Goal: Find specific page/section: Find specific page/section

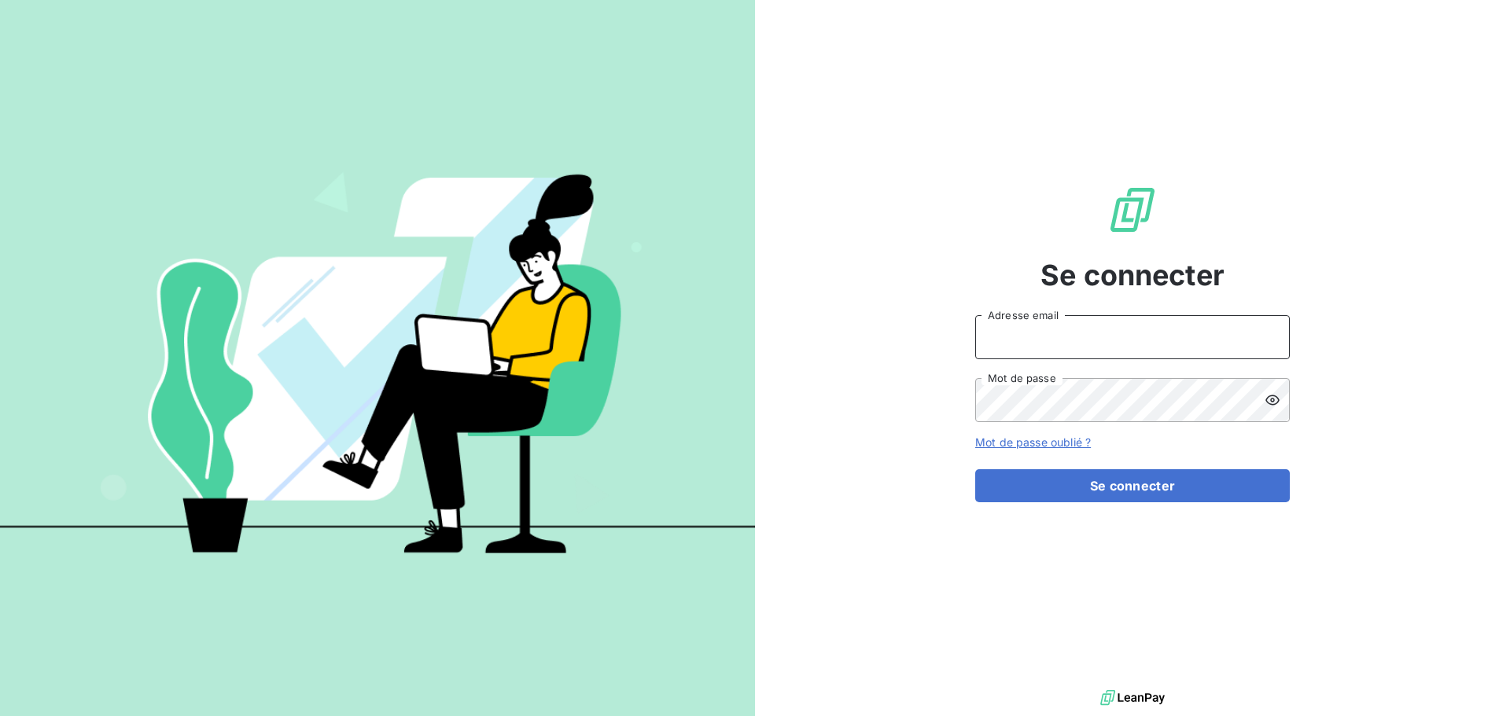
type input "[PERSON_NAME][EMAIL_ADDRESS][PERSON_NAME][PERSON_NAME][DOMAIN_NAME]"
click at [1117, 503] on div "Se connecter [PERSON_NAME][EMAIL_ADDRESS][PERSON_NAME][PERSON_NAME][DOMAIN_NAME…" at bounding box center [1132, 343] width 315 height 687
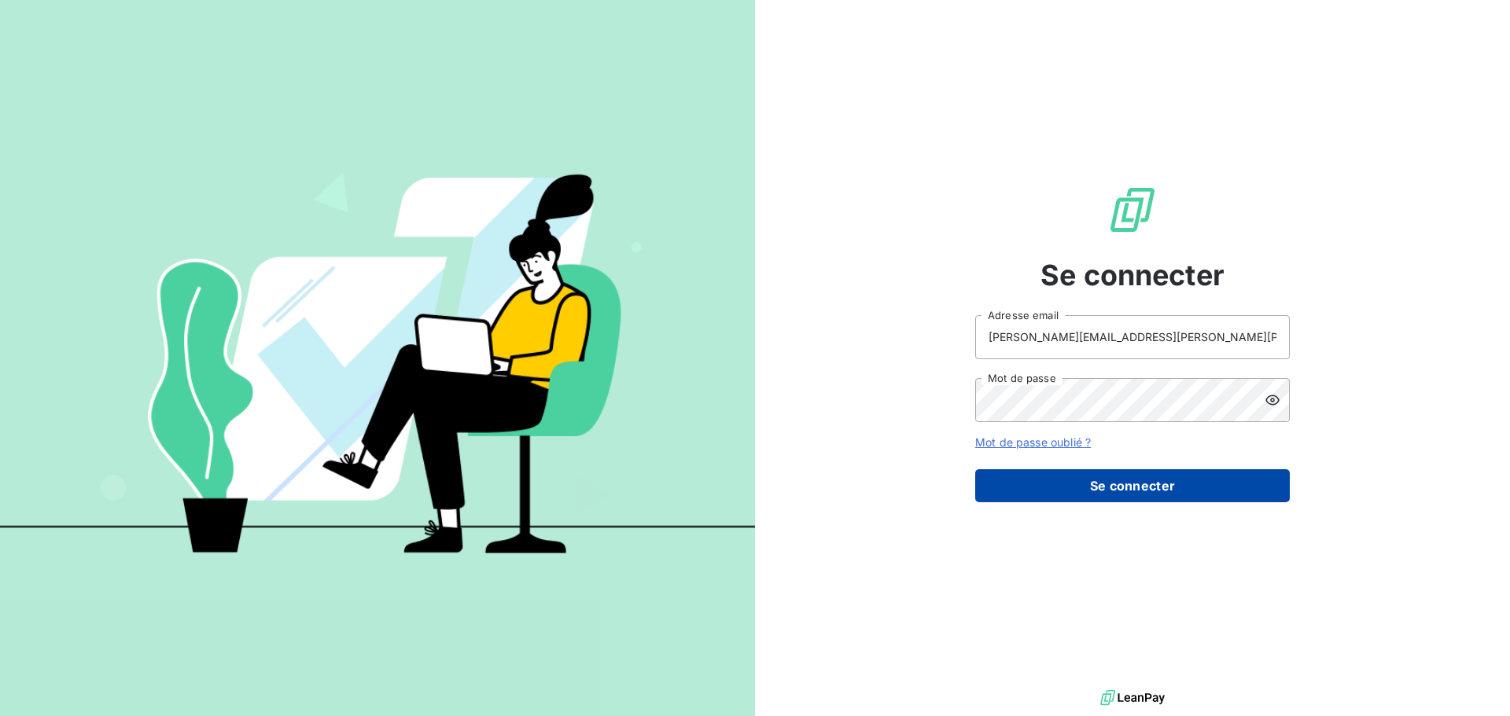
click at [1109, 477] on button "Se connecter" at bounding box center [1132, 485] width 315 height 33
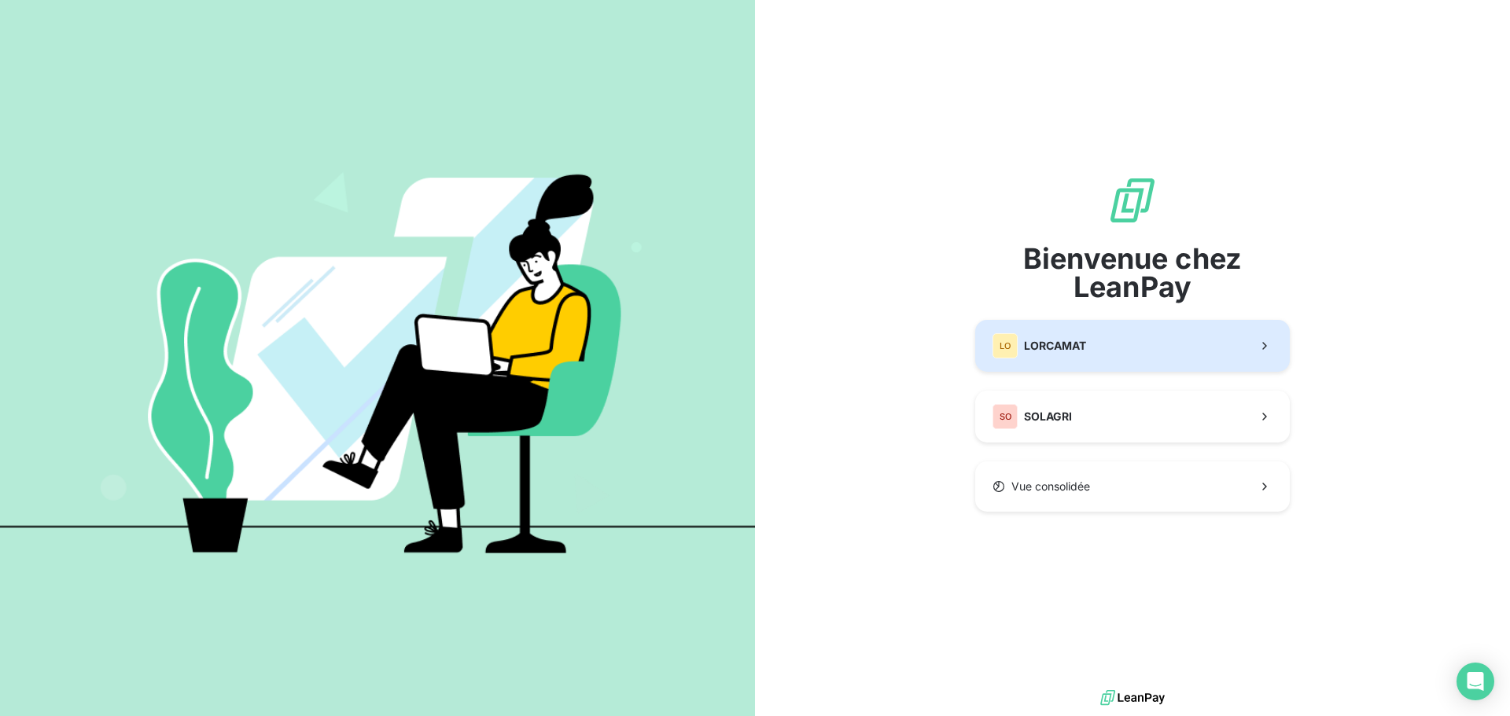
click at [1057, 355] on div "LO LORCAMAT" at bounding box center [1039, 345] width 94 height 25
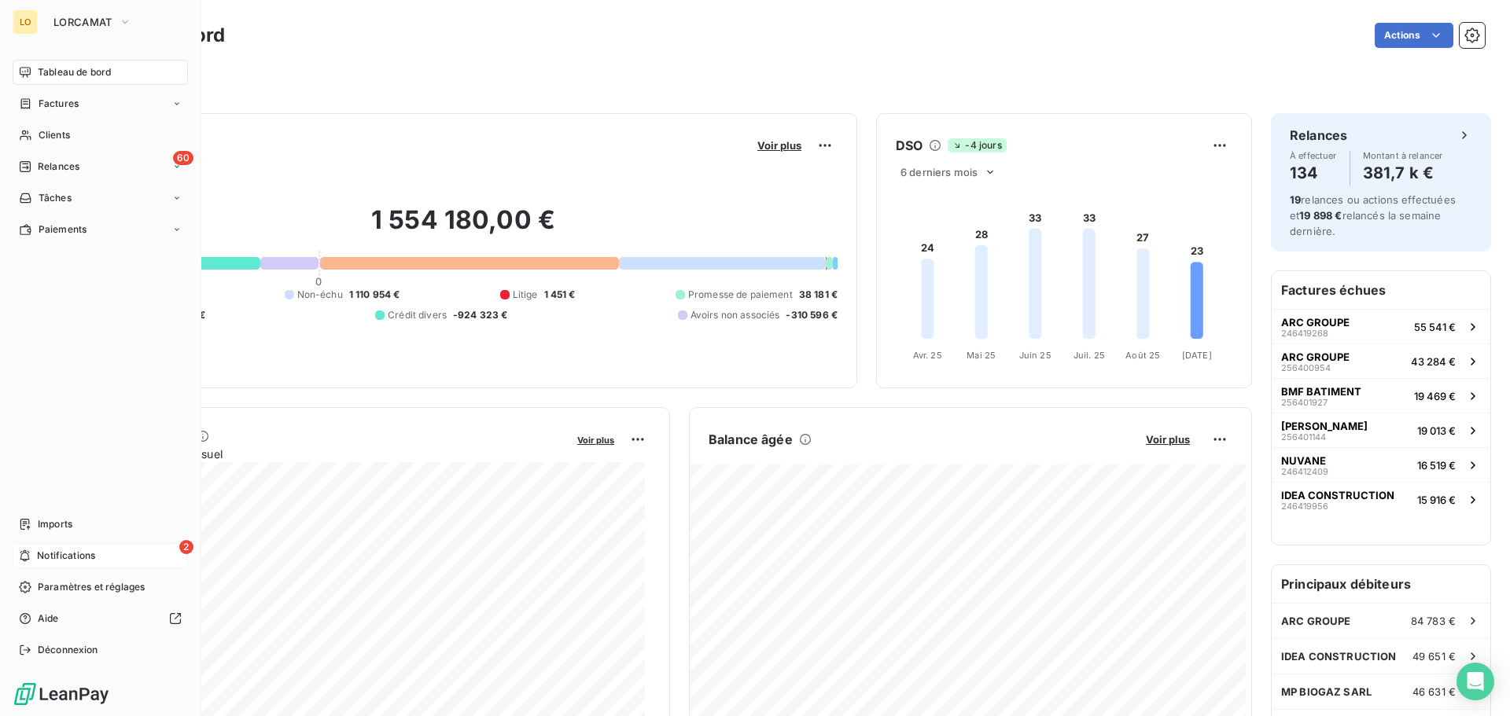
click at [29, 553] on icon at bounding box center [24, 556] width 9 height 12
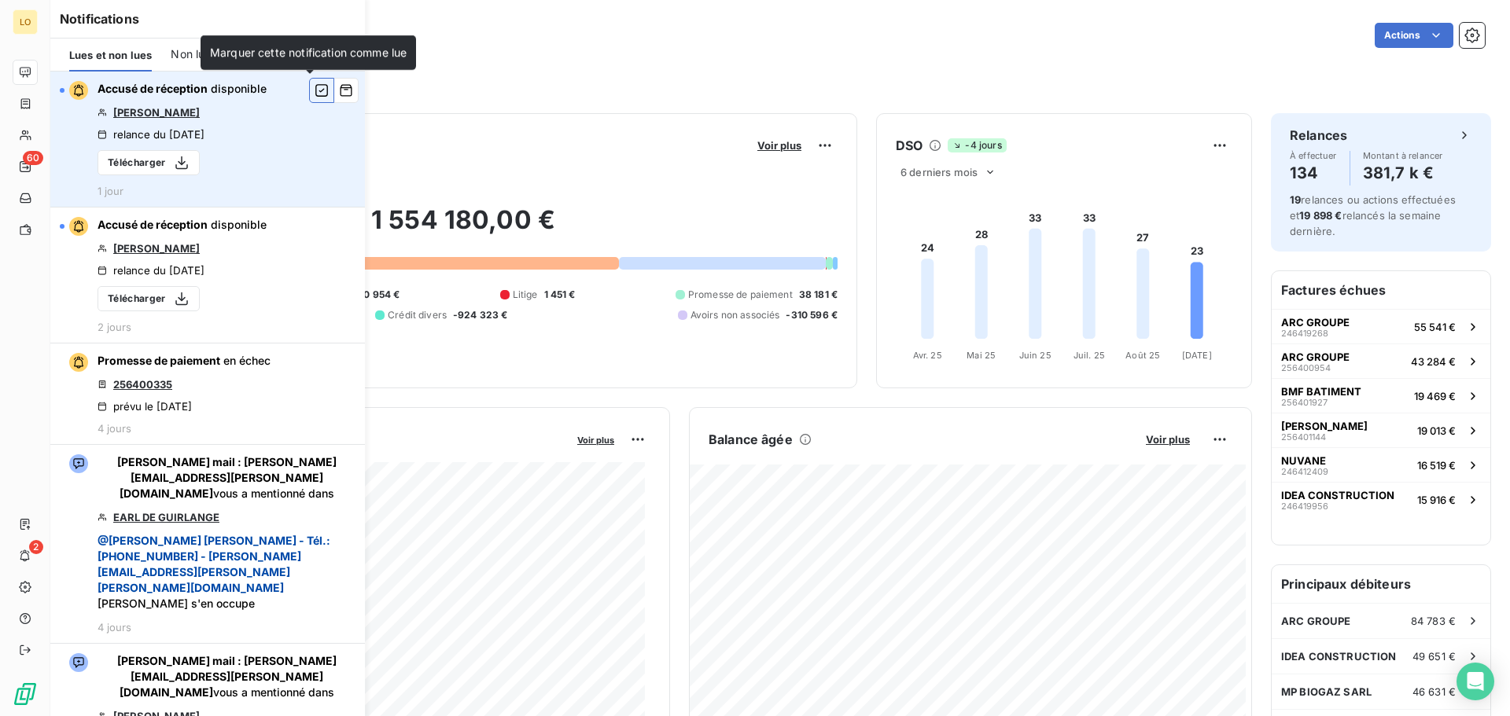
click at [315, 95] on icon "button" at bounding box center [322, 91] width 14 height 16
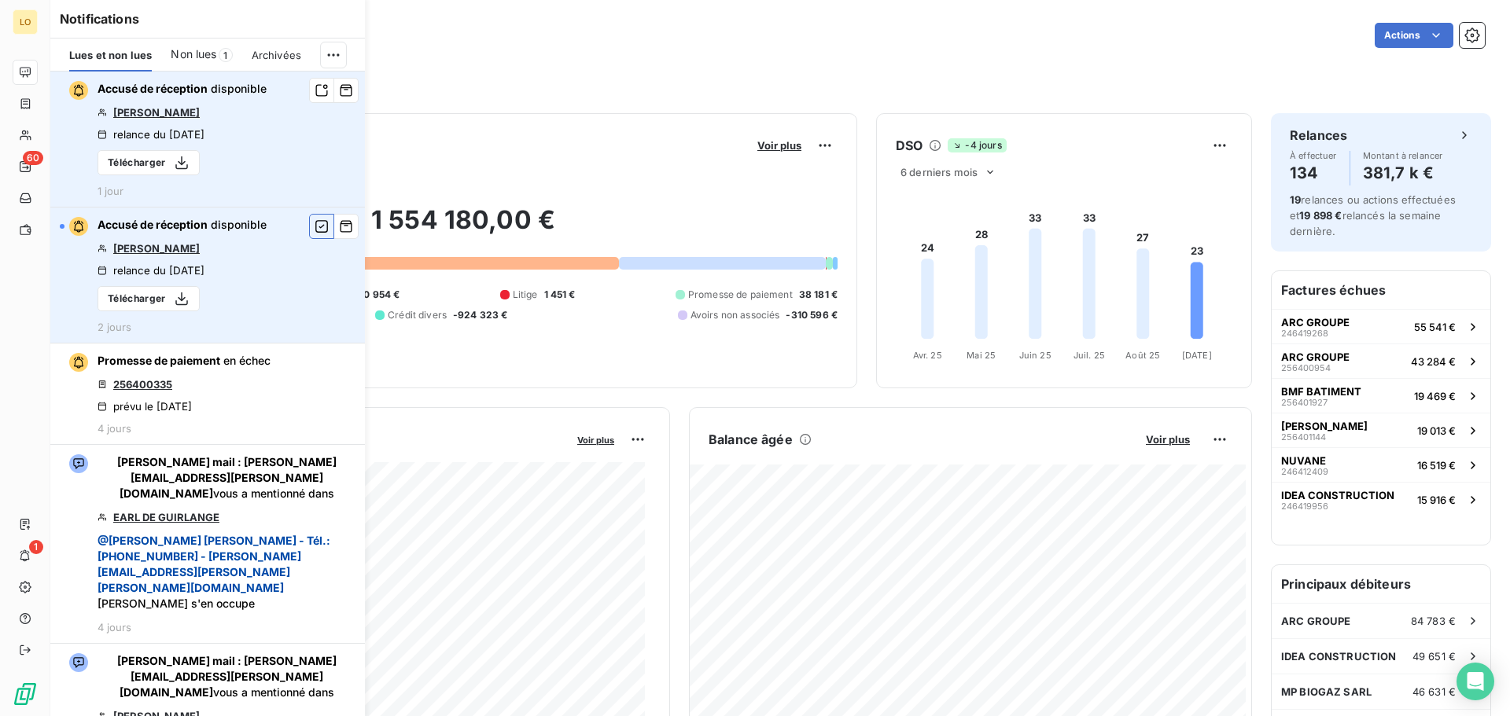
click at [309, 219] on button "button" at bounding box center [321, 226] width 25 height 25
click at [635, 74] on div "Filtrer" at bounding box center [779, 79] width 1409 height 30
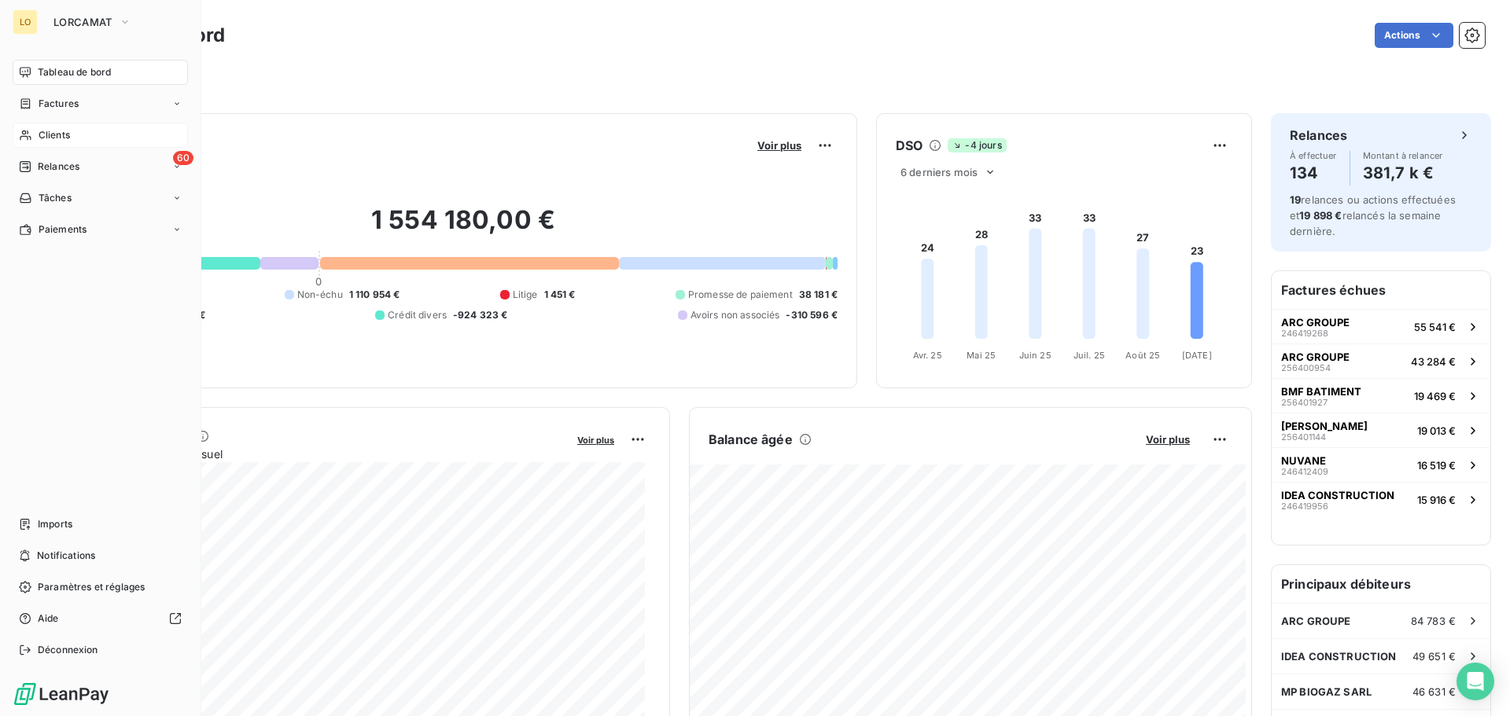
click at [47, 133] on span "Clients" at bounding box center [54, 135] width 31 height 14
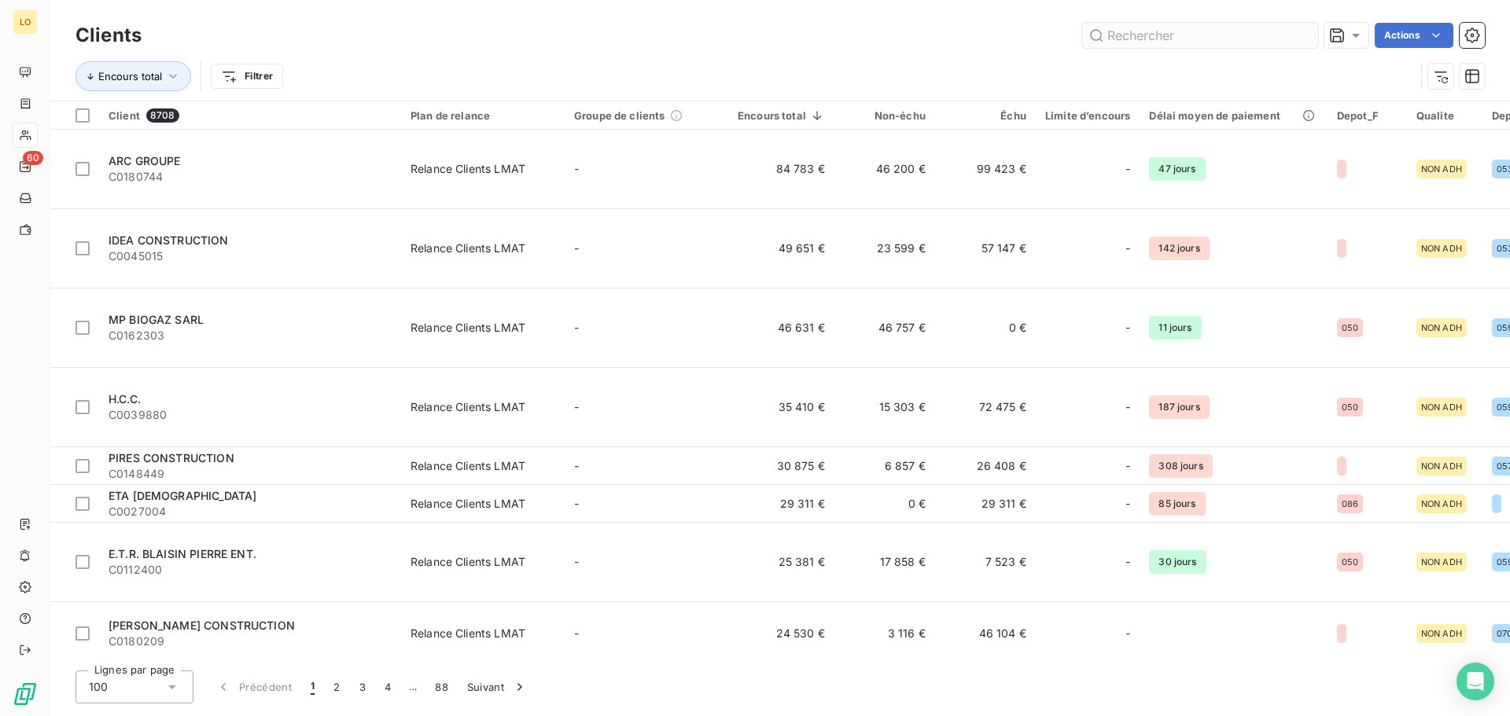
click at [1113, 35] on input "text" at bounding box center [1200, 35] width 236 height 25
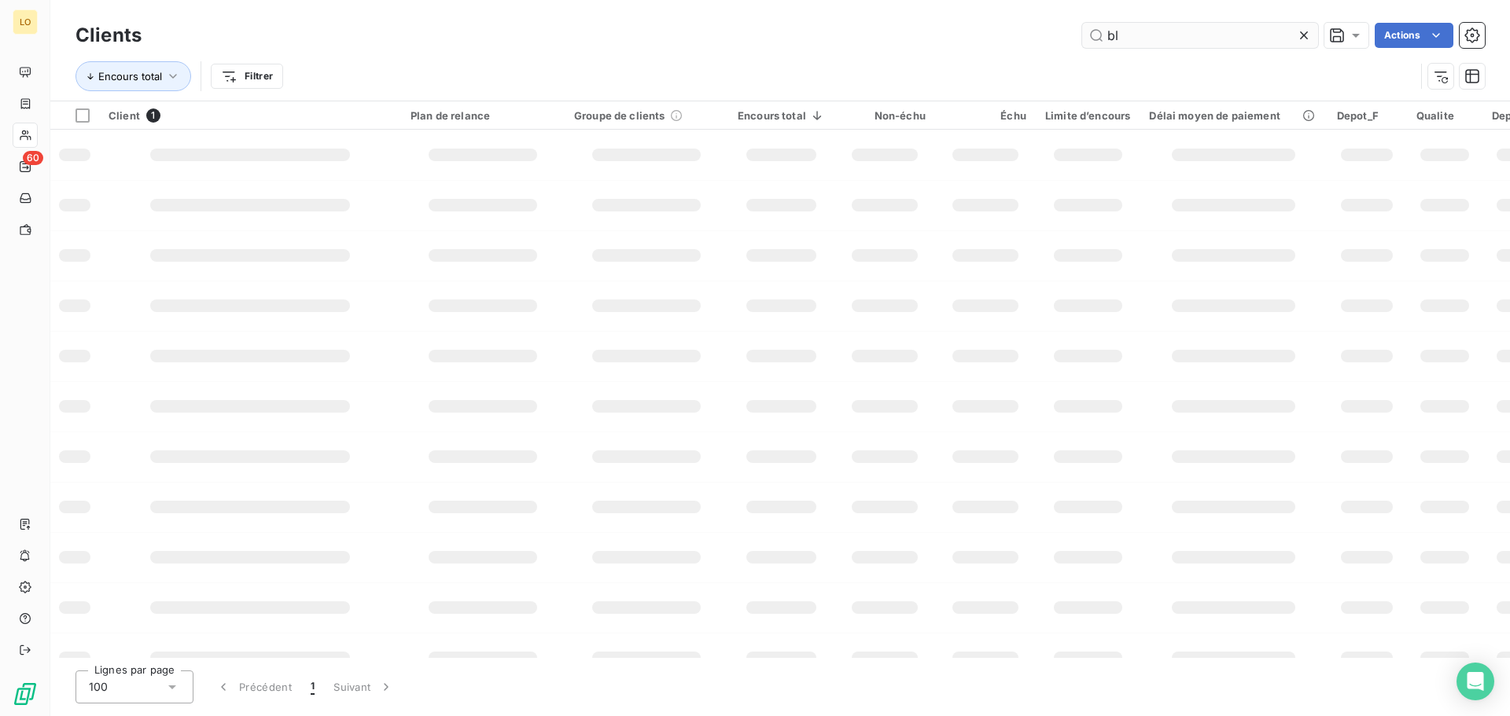
type input "b"
type input "11888"
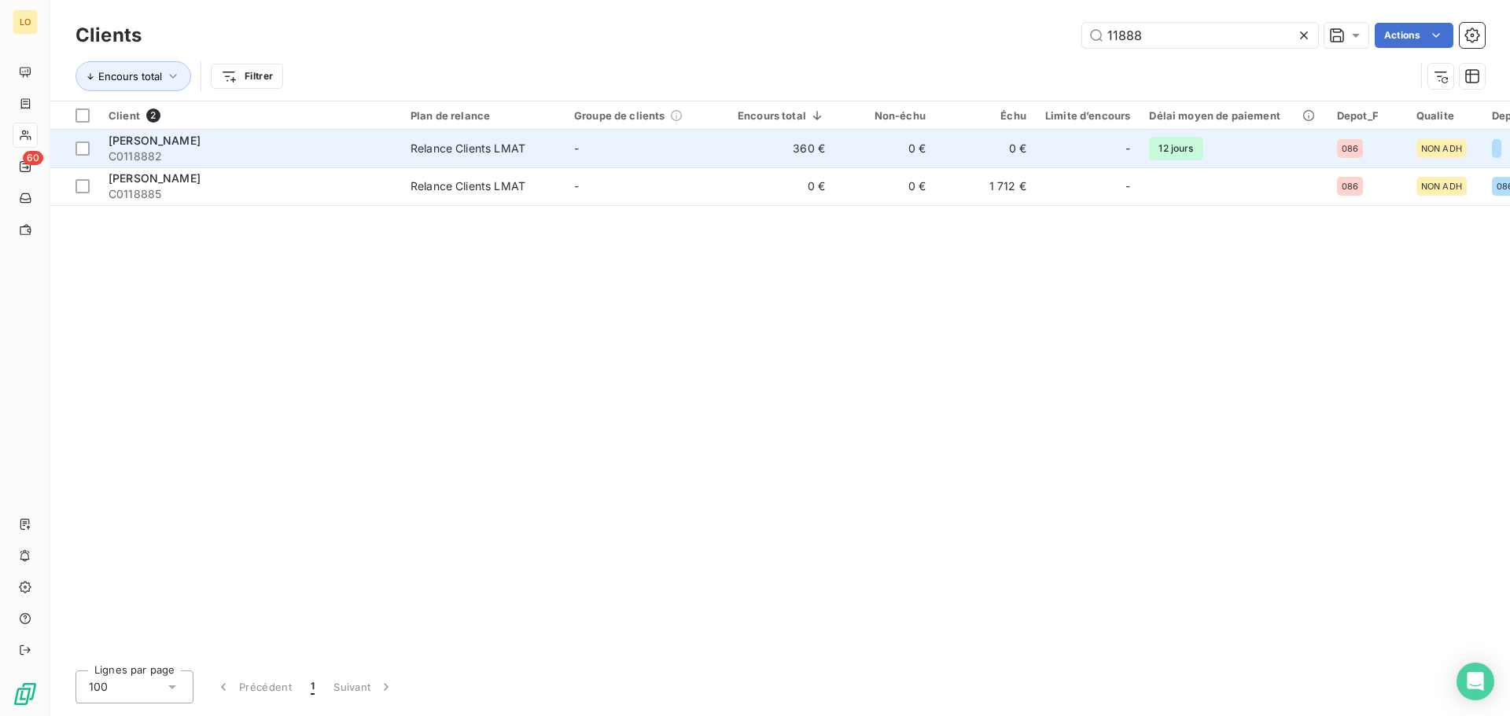
click at [201, 142] on span "[PERSON_NAME]" at bounding box center [155, 140] width 92 height 13
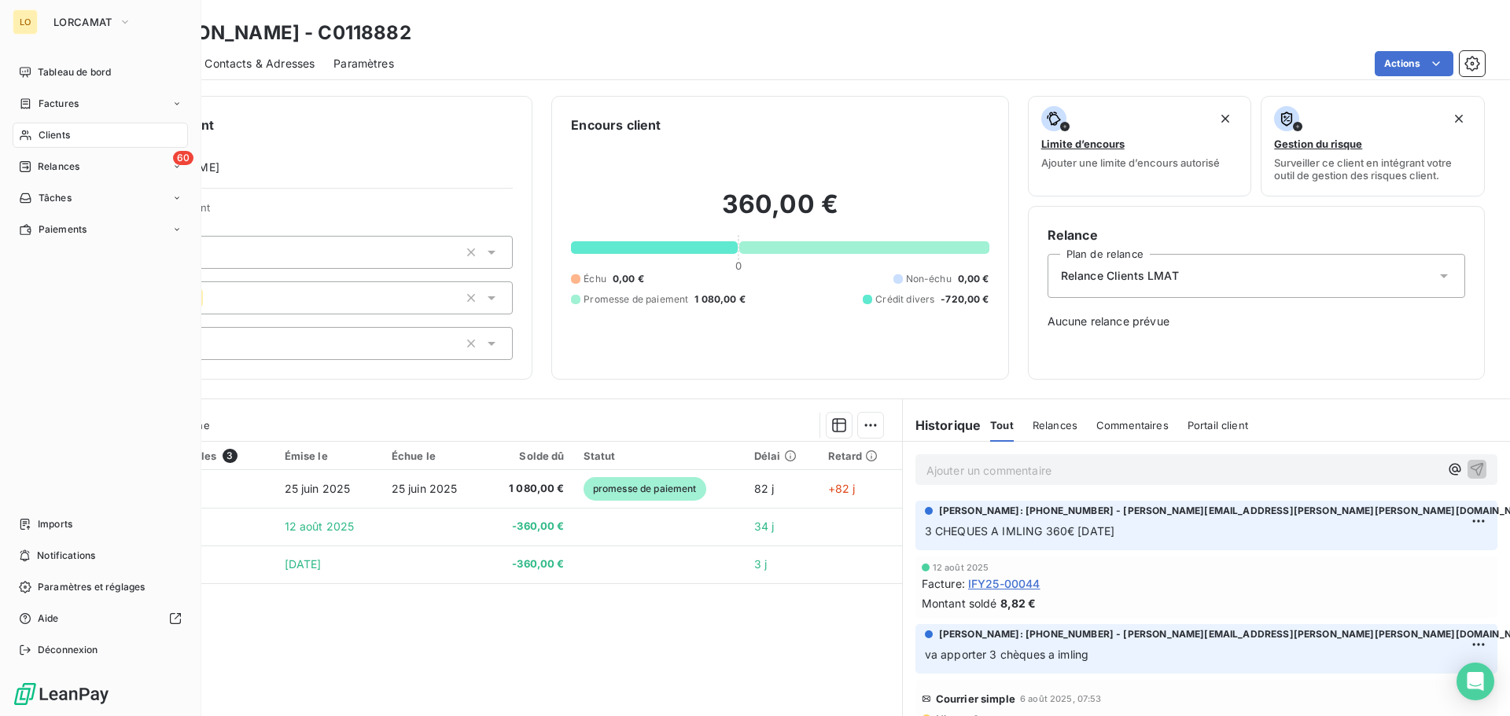
click at [42, 136] on span "Clients" at bounding box center [54, 135] width 31 height 14
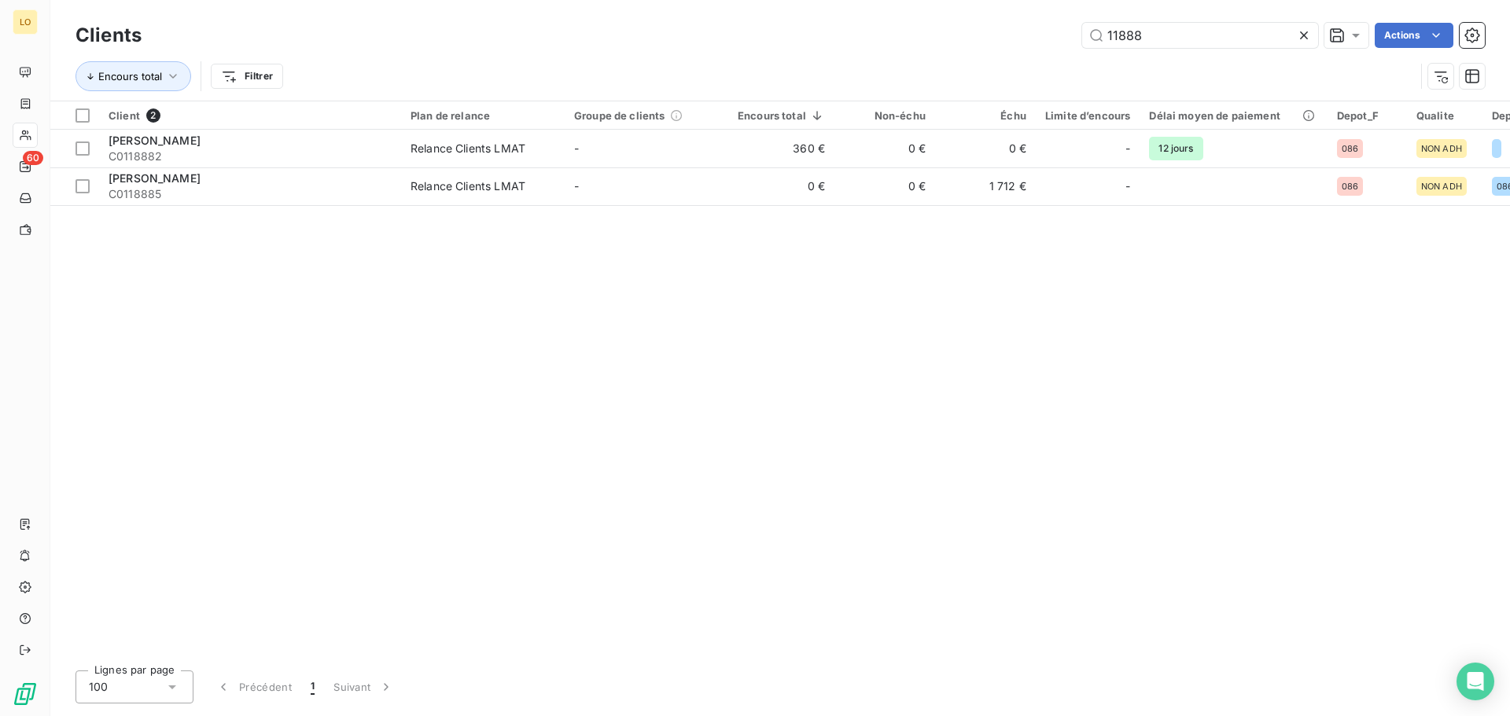
drag, startPoint x: 1162, startPoint y: 38, endPoint x: 694, endPoint y: 28, distance: 468.0
click at [694, 28] on div "11888 Actions" at bounding box center [822, 35] width 1324 height 25
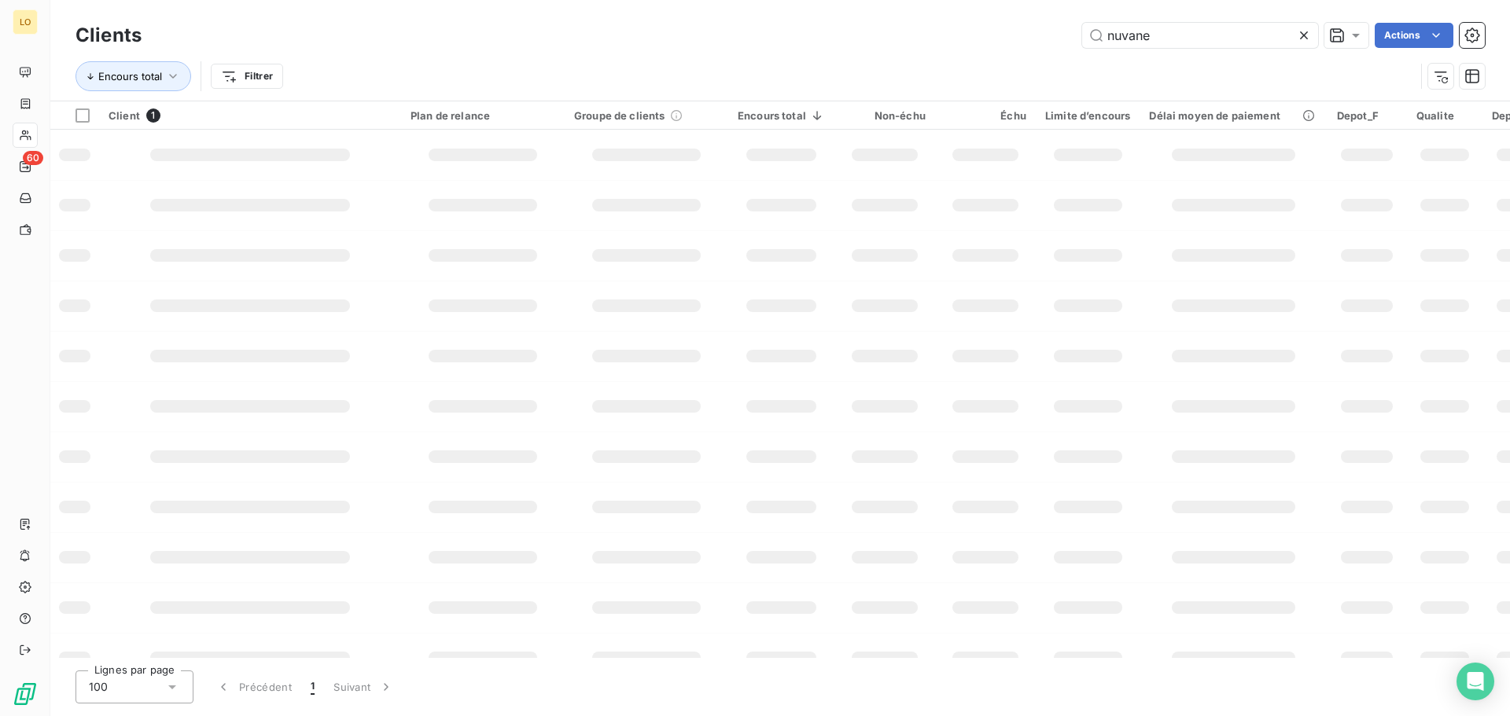
type input "nuvane"
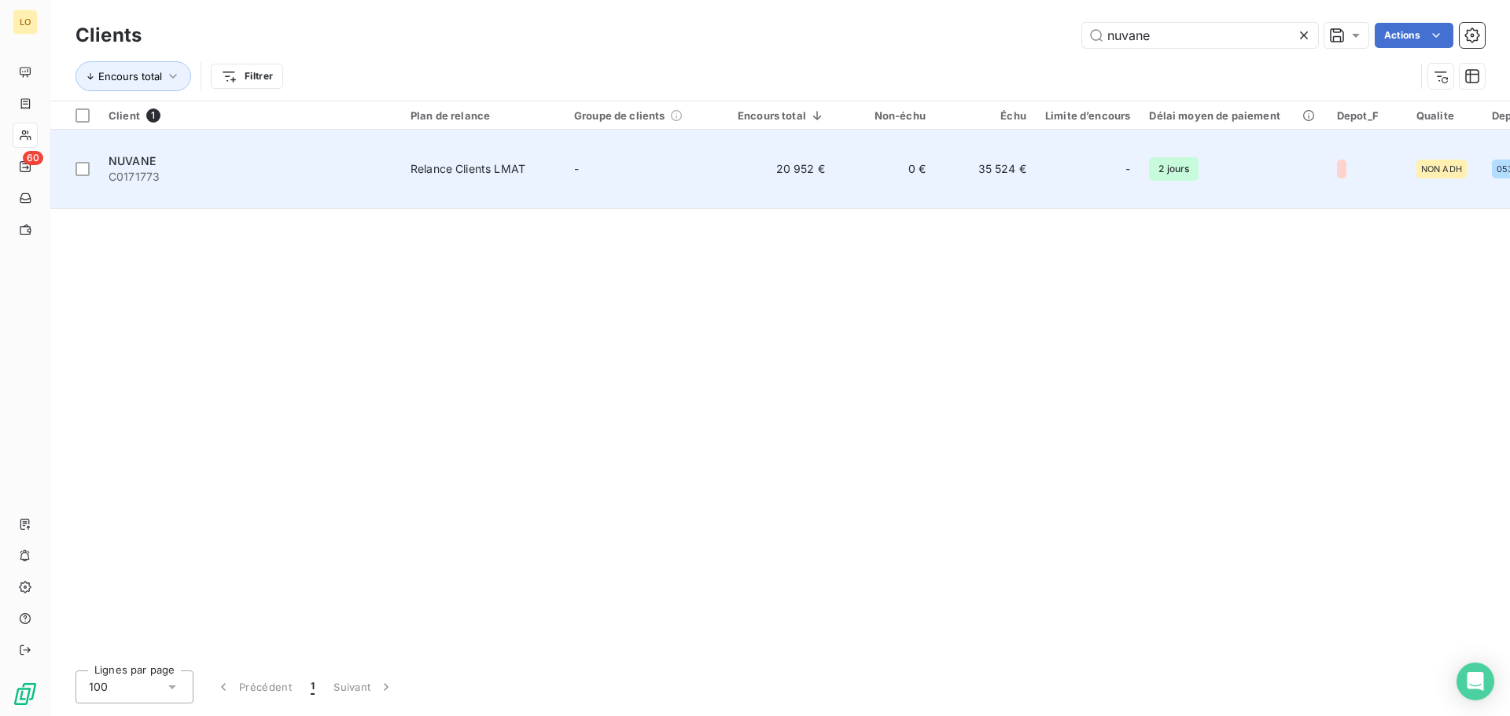
click at [127, 154] on span "NUVANE" at bounding box center [132, 160] width 47 height 13
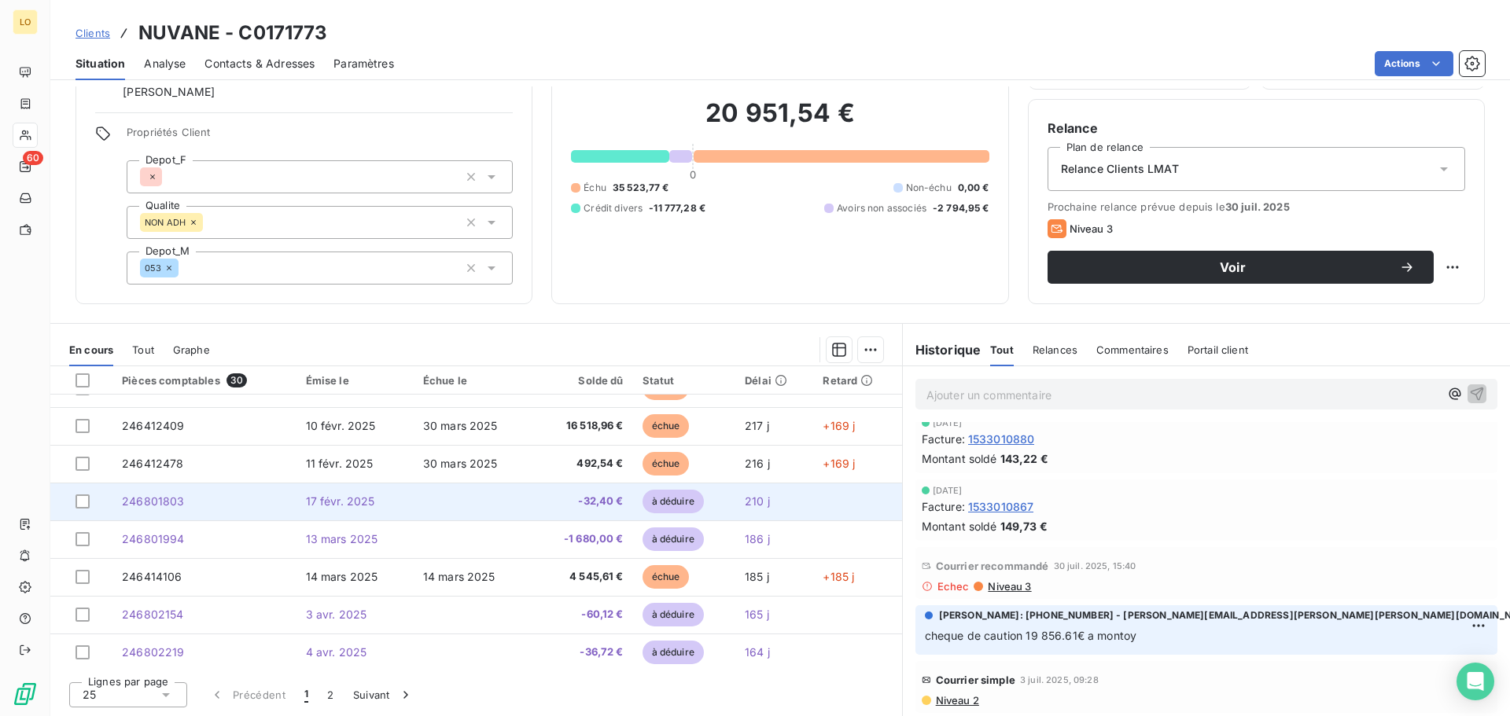
scroll to position [670, 0]
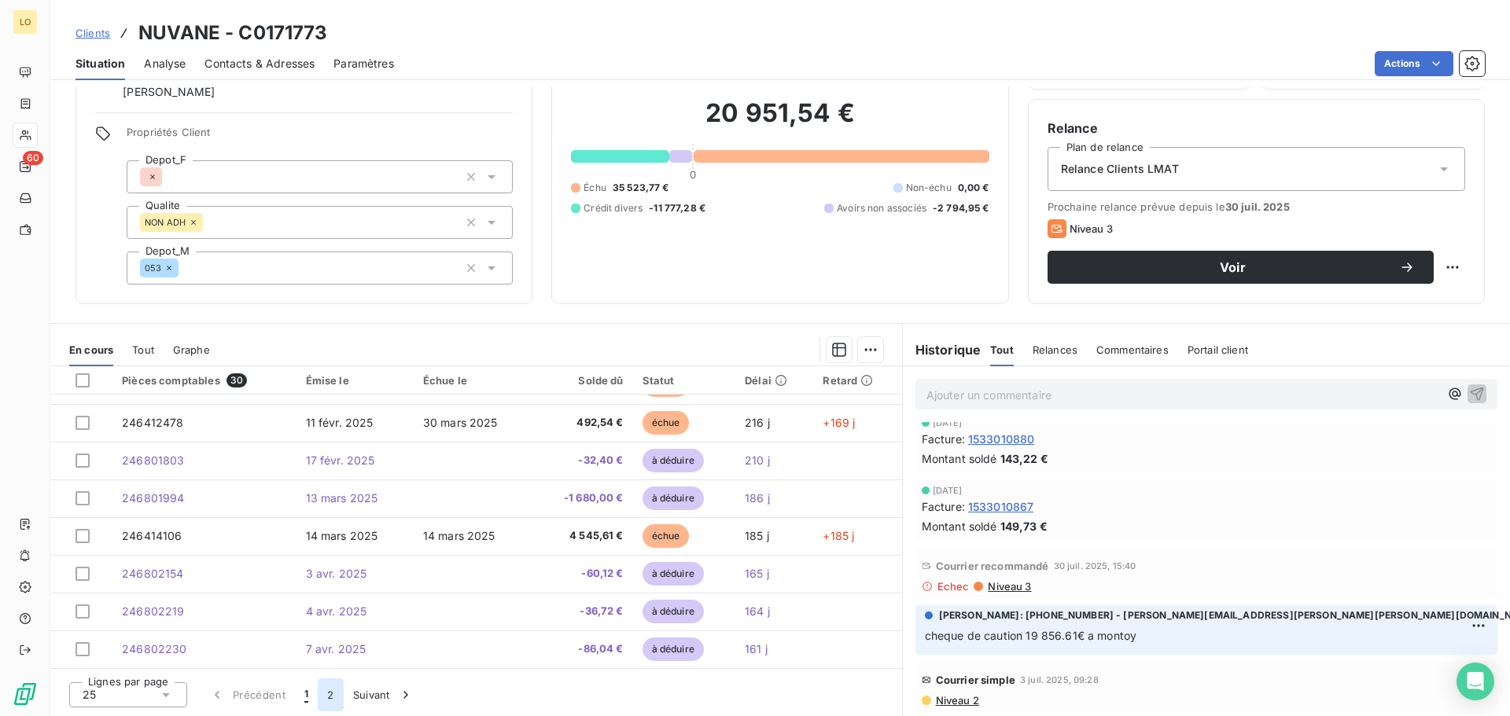
click at [326, 694] on button "2" at bounding box center [330, 695] width 25 height 33
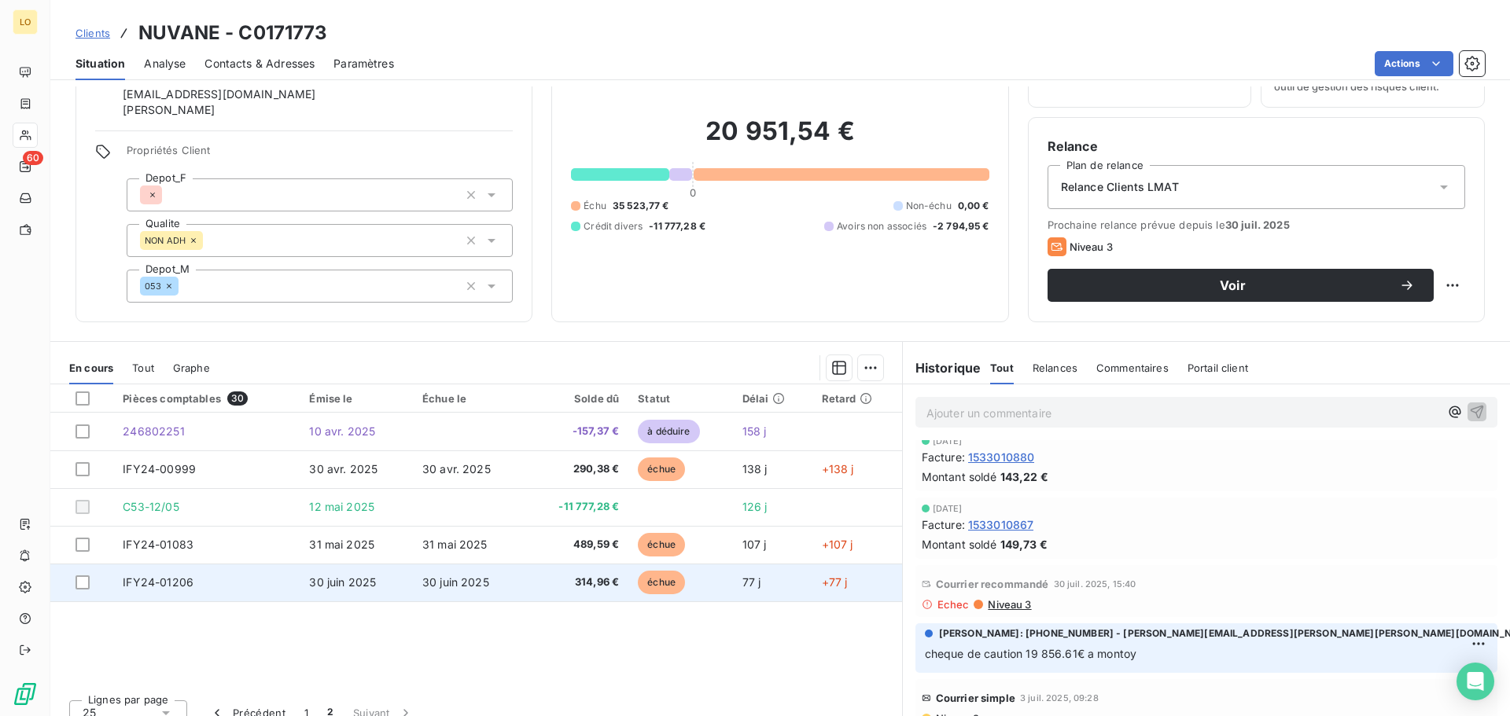
scroll to position [107, 0]
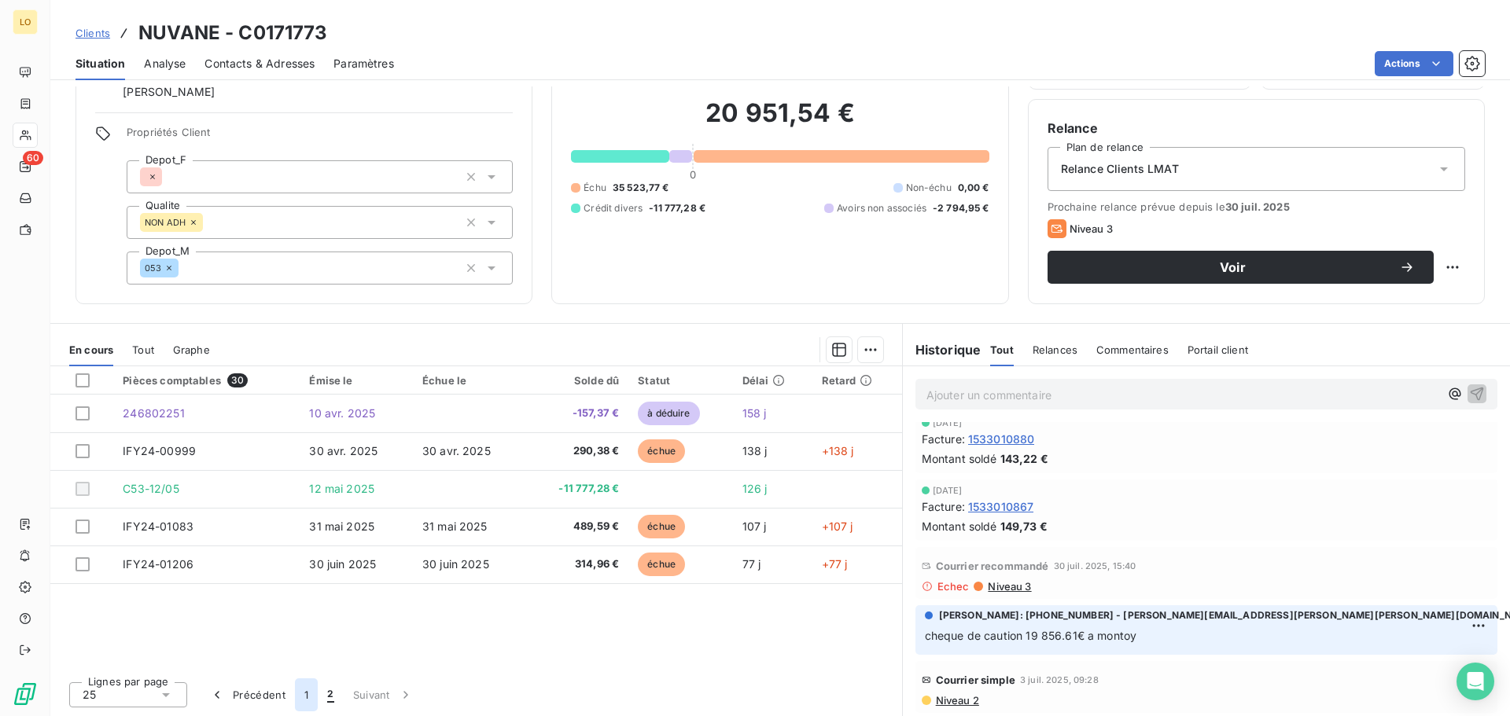
click at [310, 694] on button "1" at bounding box center [306, 695] width 23 height 33
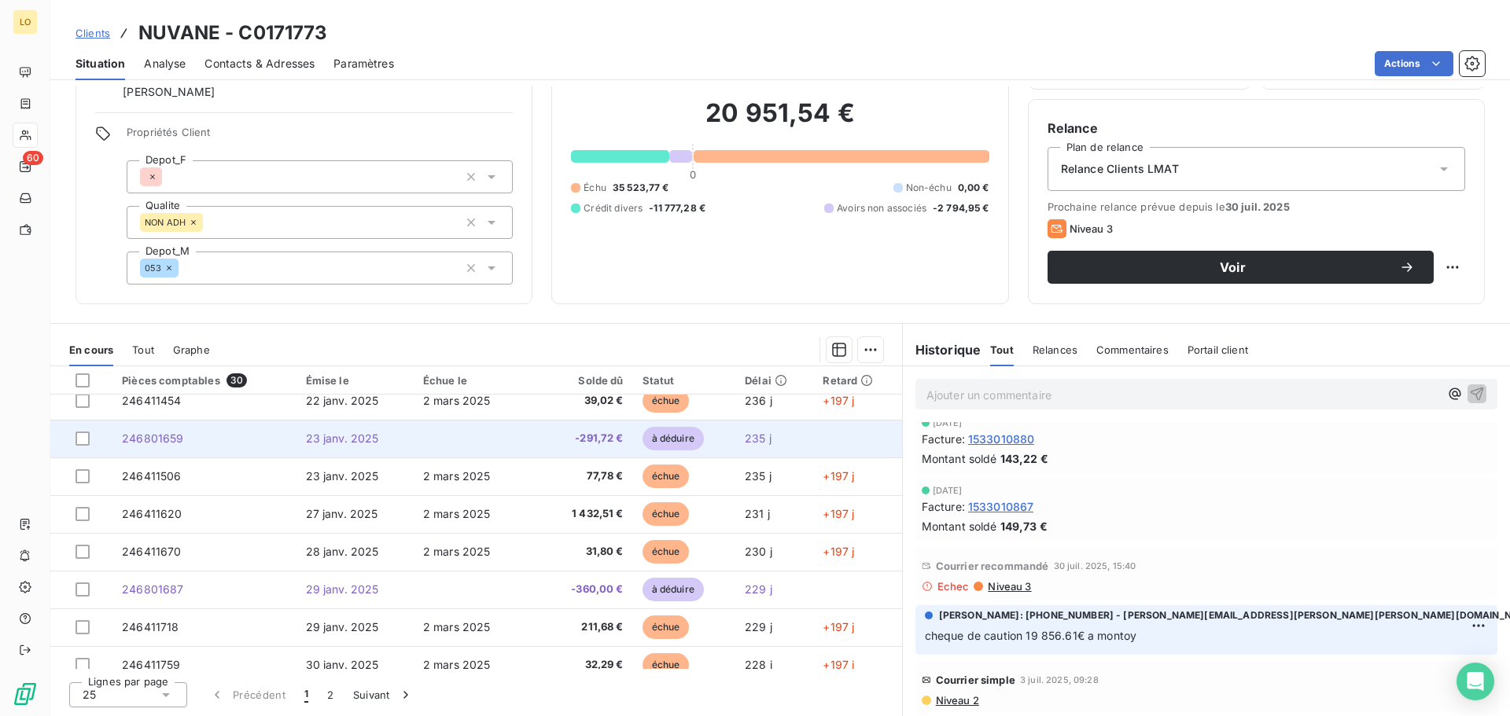
scroll to position [0, 0]
